Goal: Find specific page/section: Find specific page/section

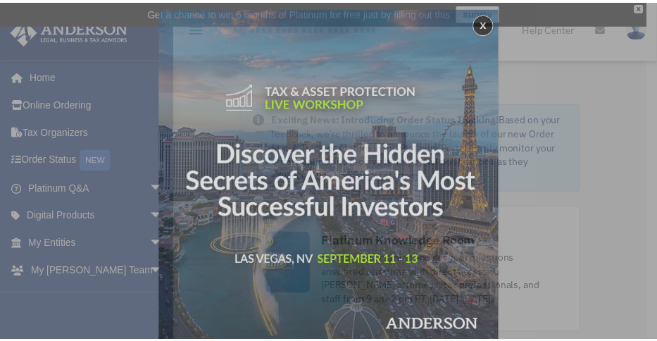
scroll to position [6, 0]
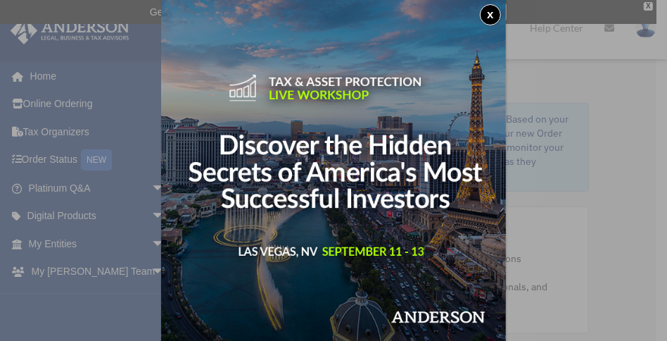
click at [43, 132] on div "x" at bounding box center [333, 170] width 667 height 341
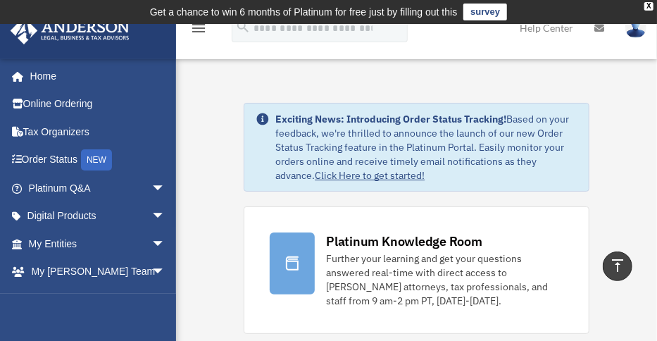
scroll to position [0, 0]
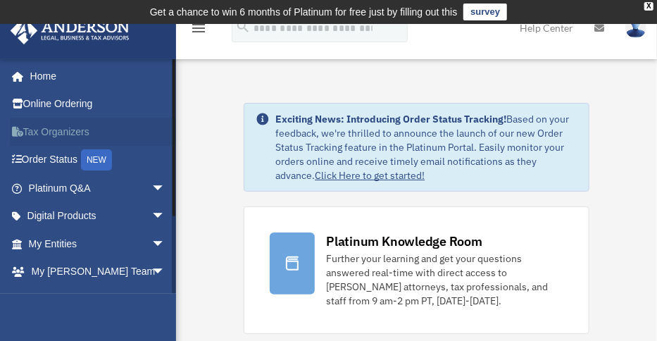
click at [35, 130] on link "Tax Organizers" at bounding box center [98, 132] width 177 height 28
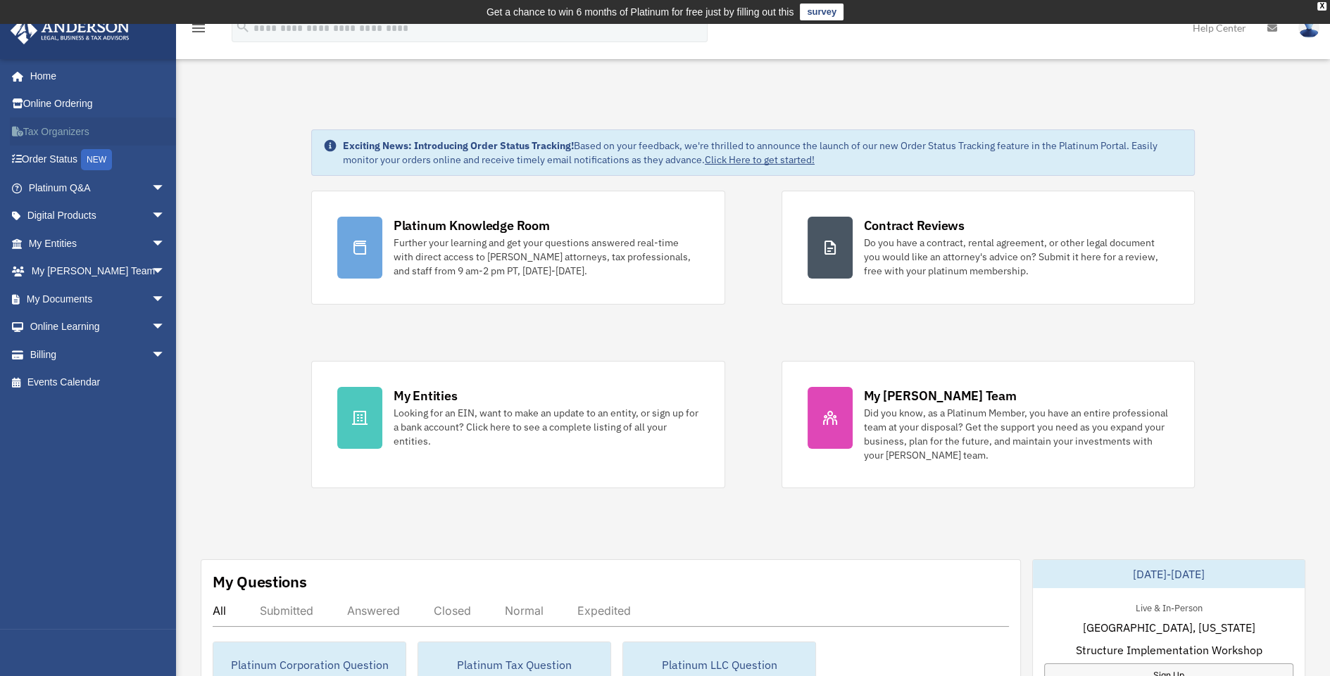
click at [61, 127] on link "Tax Organizers" at bounding box center [98, 132] width 177 height 28
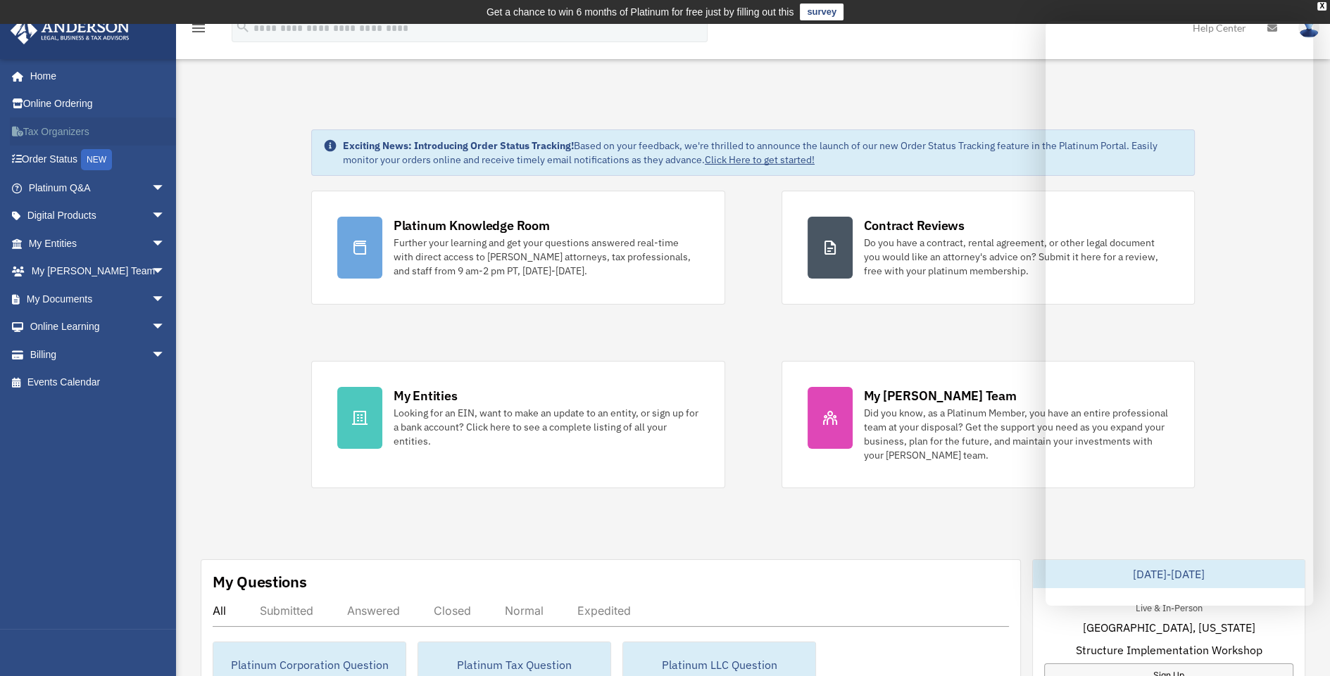
click at [56, 130] on link "Tax Organizers" at bounding box center [98, 132] width 177 height 28
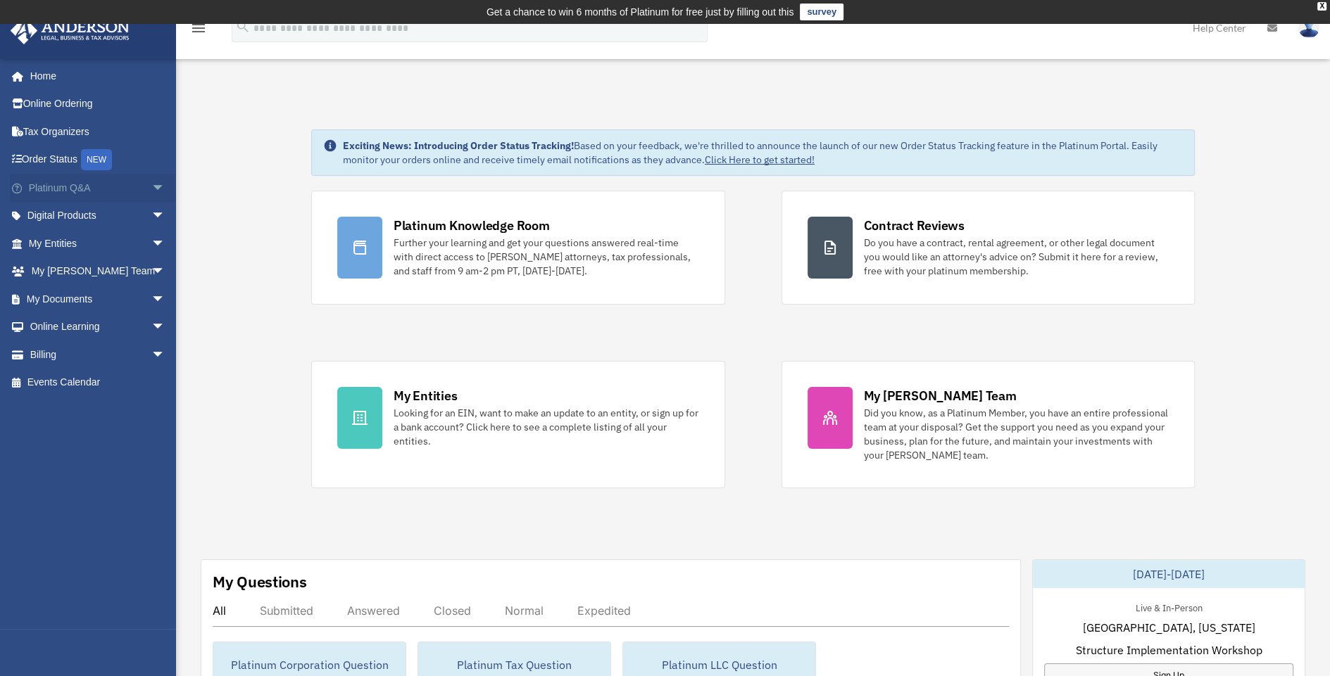
click at [151, 184] on span "arrow_drop_down" at bounding box center [165, 188] width 28 height 29
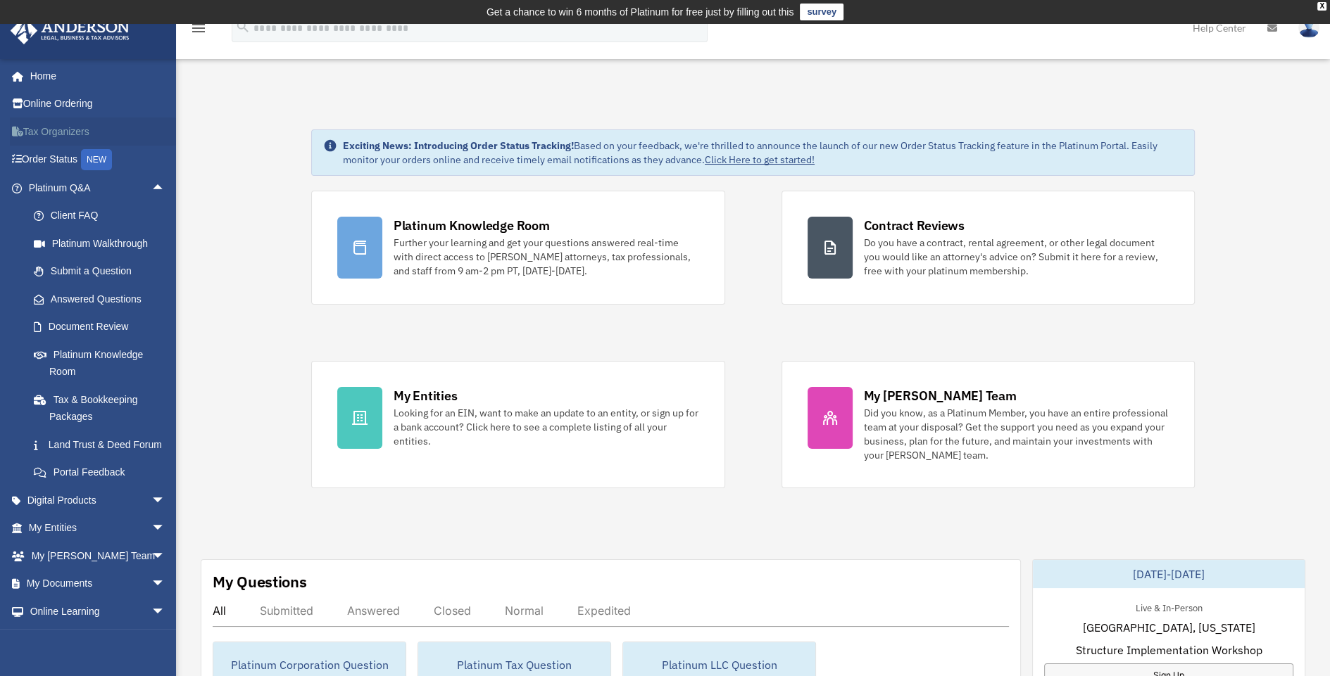
click at [59, 130] on link "Tax Organizers" at bounding box center [98, 132] width 177 height 28
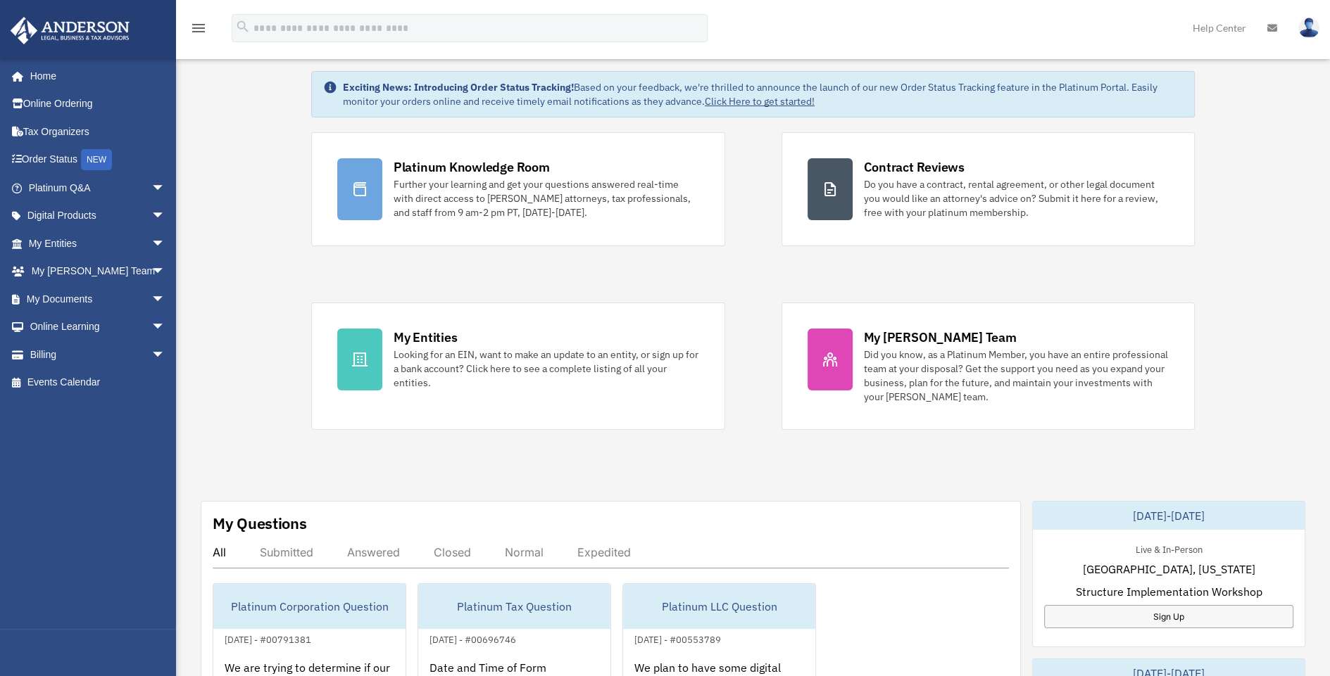
scroll to position [141, 0]
